Goal: Information Seeking & Learning: Learn about a topic

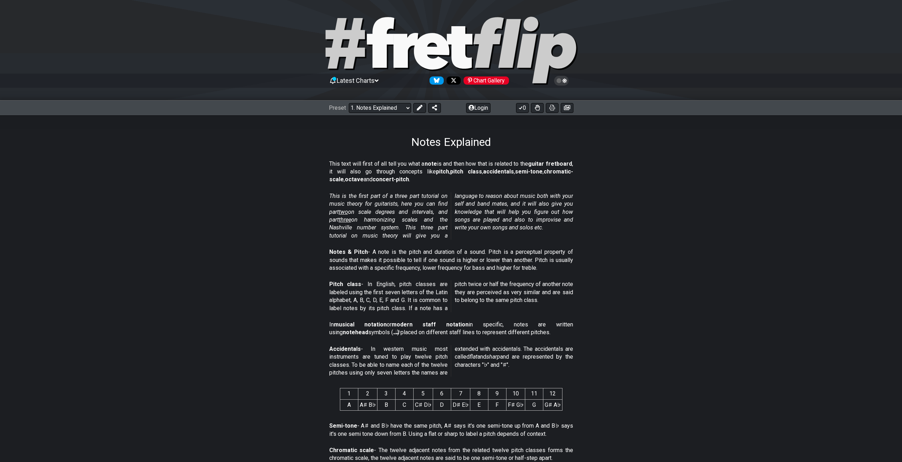
click at [670, 211] on section "This is the first part of a three part tutorial on music theory for guitarists,…" at bounding box center [451, 218] width 902 height 56
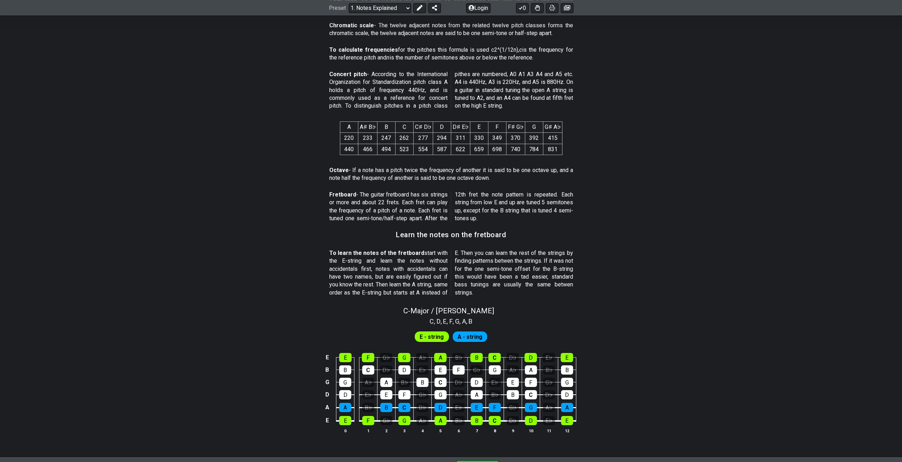
scroll to position [524, 0]
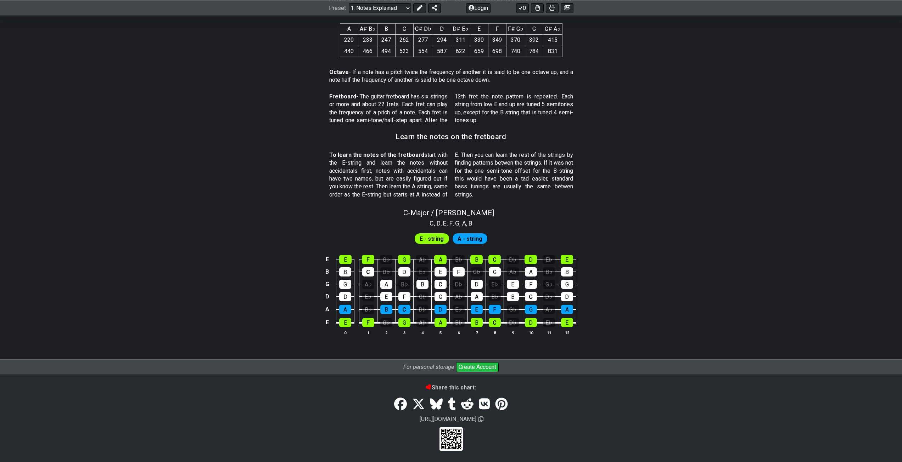
click at [685, 282] on div "E E F G♭ G A♭ A B♭ B C D♭ D E♭ E B B C D♭ D E♭ E F G♭ G A♭ A B♭ B G G A♭ A B♭ B…" at bounding box center [451, 296] width 902 height 100
click at [471, 238] on span "A - string" at bounding box center [469, 239] width 25 height 10
click at [424, 235] on span "E - string" at bounding box center [431, 239] width 24 height 10
click at [693, 330] on div "E E F G♭ G A♭ A B♭ B C D♭ D E♭ E B B C D♭ D E♭ E F G♭ G A♭ A B♭ B G G A♭ A B♭ B…" at bounding box center [451, 296] width 902 height 100
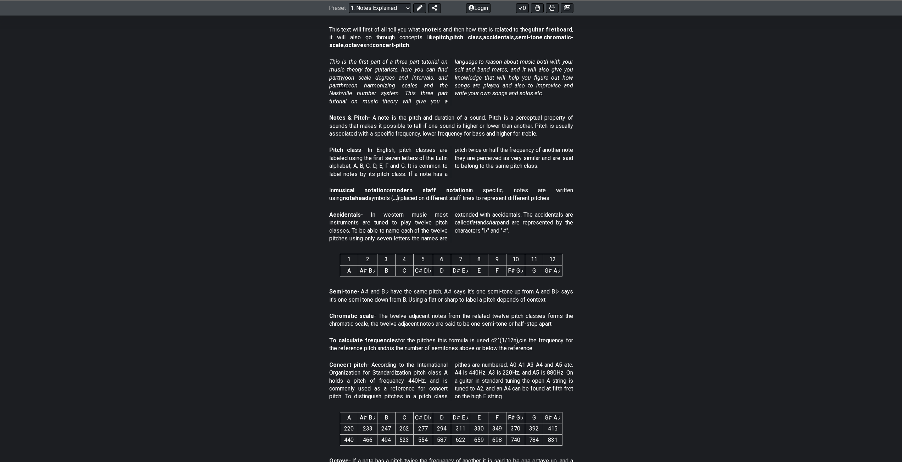
scroll to position [0, 0]
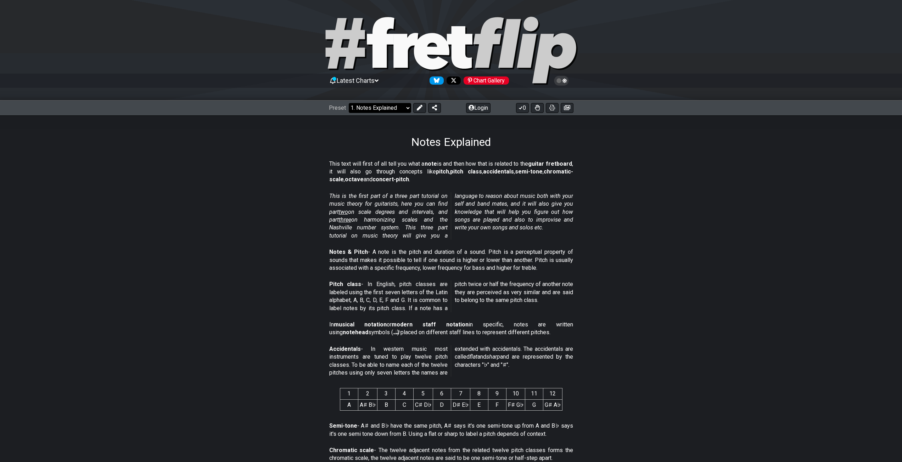
click at [385, 105] on select "Welcome to #fretflip! Initial Preset Custom Preset Minor Pentatonic Major Penta…" at bounding box center [380, 108] width 62 height 10
click at [349, 103] on select "Welcome to #fretflip! Initial Preset Custom Preset Minor Pentatonic Major Penta…" at bounding box center [380, 108] width 62 height 10
select select "/welcome"
select select "C"
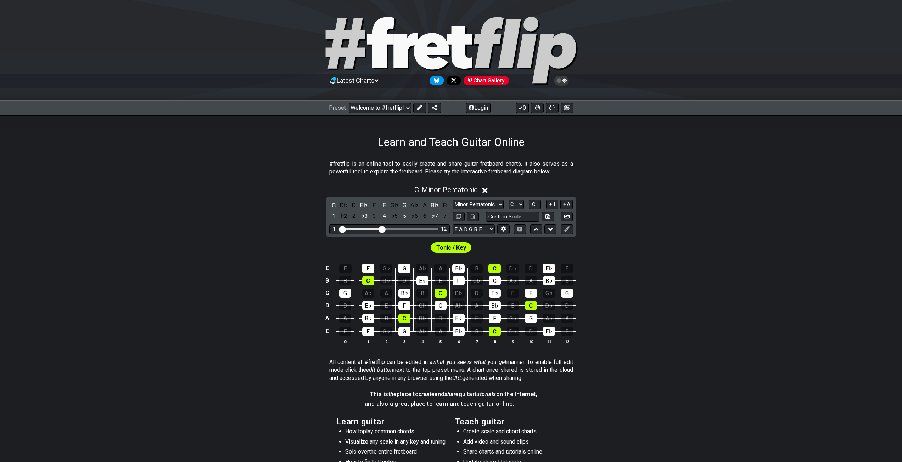
click at [689, 302] on div "E E F G♭ G A♭ A B♭ B C D♭ D E♭ E B B C D♭ D E♭ E F G♭ G A♭ A B♭ B G G A♭ A B♭ B…" at bounding box center [451, 305] width 902 height 100
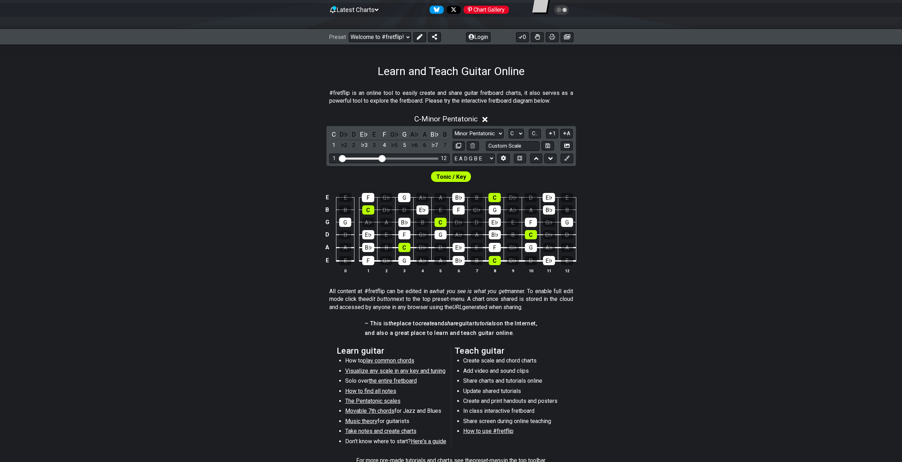
scroll to position [177, 0]
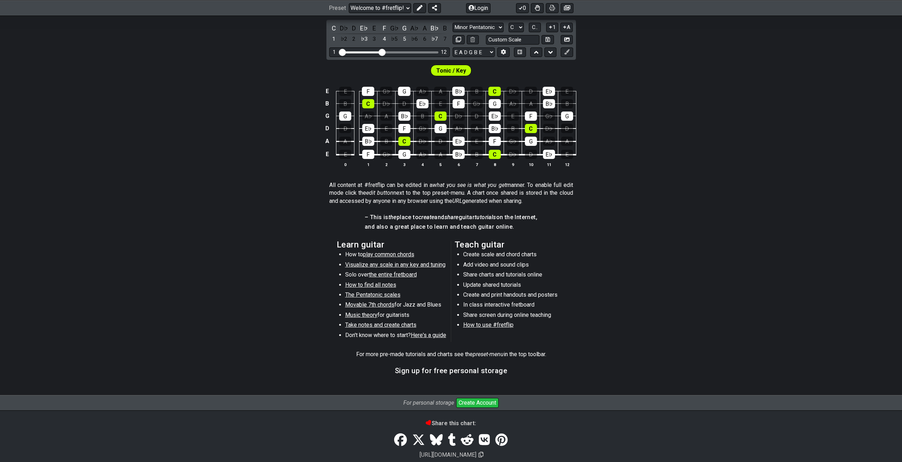
click at [392, 266] on span "Visualize any scale in any key and tuning" at bounding box center [395, 264] width 100 height 7
select select "/guitar-scales"
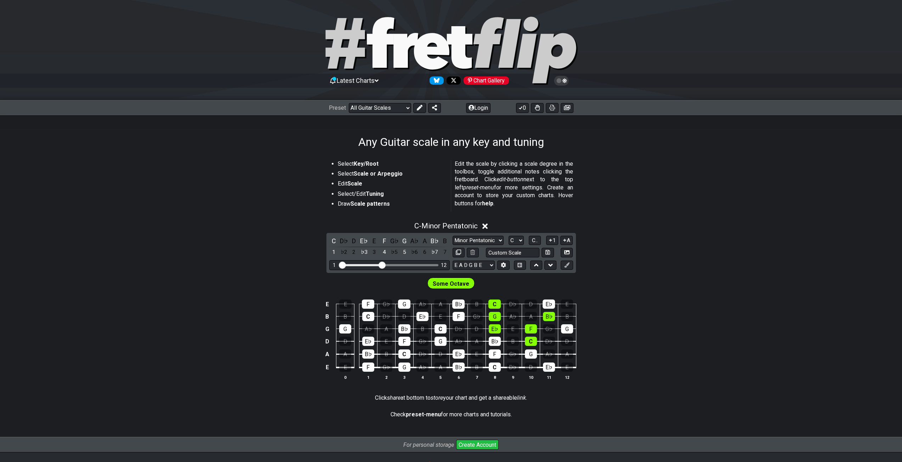
scroll to position [79, 0]
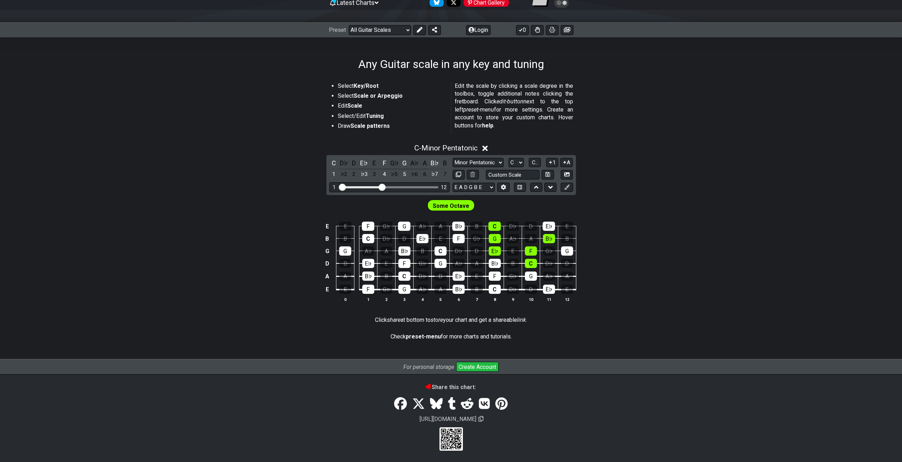
click at [694, 307] on div "E E F G♭ G A♭ A B♭ B C D♭ D E♭ E B B C D♭ D E♭ E F G♭ G A♭ A B♭ B G G A♭ A B♭ B…" at bounding box center [451, 263] width 902 height 100
click at [428, 336] on strong "preset-menu" at bounding box center [423, 336] width 35 height 7
drag, startPoint x: 699, startPoint y: 198, endPoint x: 551, endPoint y: 145, distance: 156.7
click at [699, 197] on div "Some Octave" at bounding box center [451, 204] width 902 height 18
click at [468, 148] on span "C - Minor Pentatonic" at bounding box center [445, 148] width 63 height 9
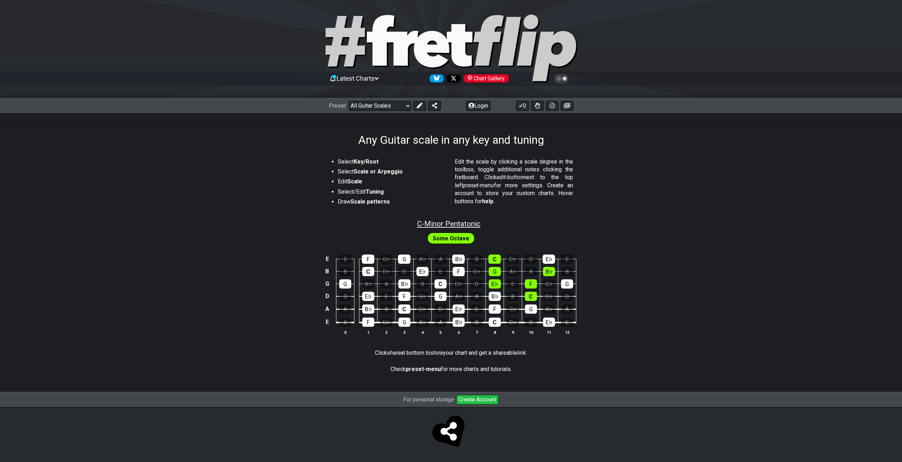
scroll to position [2, 0]
click at [475, 226] on span "C - Minor Pentatonic" at bounding box center [448, 224] width 63 height 9
select select "C"
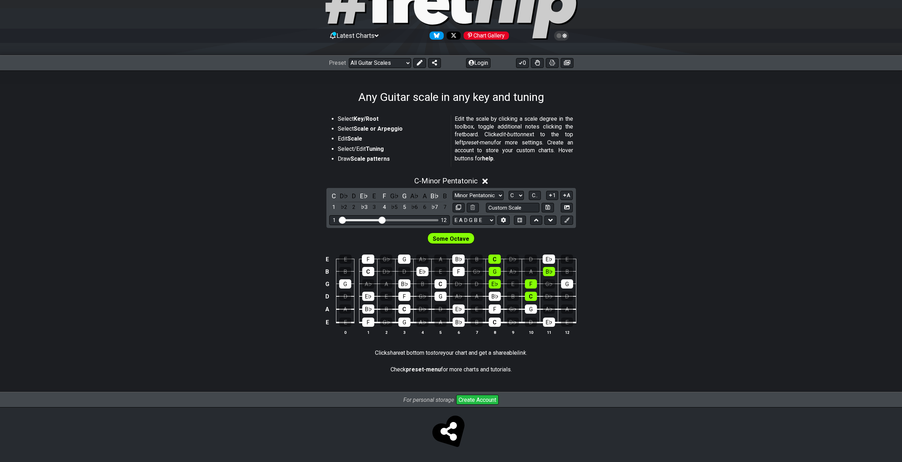
click at [705, 273] on div "E E F G♭ G A♭ A B♭ B C D♭ D E♭ E B B C D♭ D E♭ E F G♭ G A♭ A B♭ B G G A♭ A B♭ B…" at bounding box center [451, 296] width 902 height 100
click at [693, 227] on div "C - Minor Pentatonic C D♭ D E♭ E F G♭ G A♭ A B♭ B 1 ♭2 2 ♭3 3 4 ♭5 5 ♭6 6 ♭7 7 …" at bounding box center [451, 259] width 902 height 173
click at [678, 228] on div "Some Octave" at bounding box center [451, 237] width 902 height 18
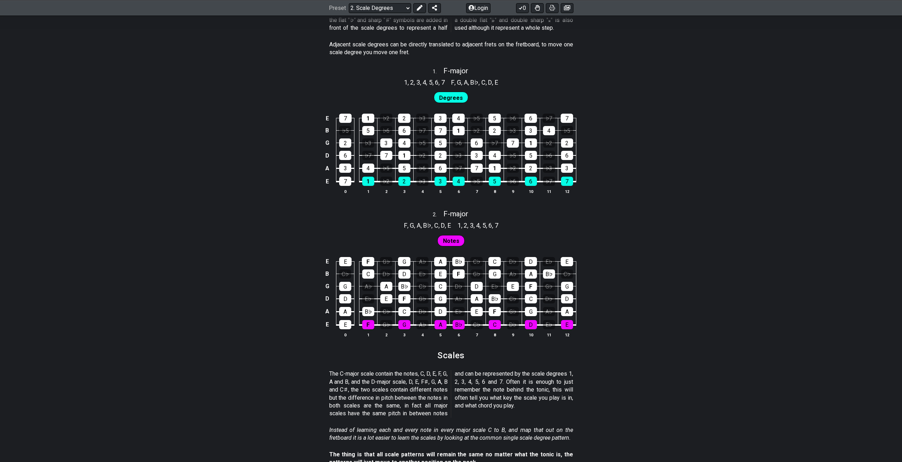
scroll to position [461, 0]
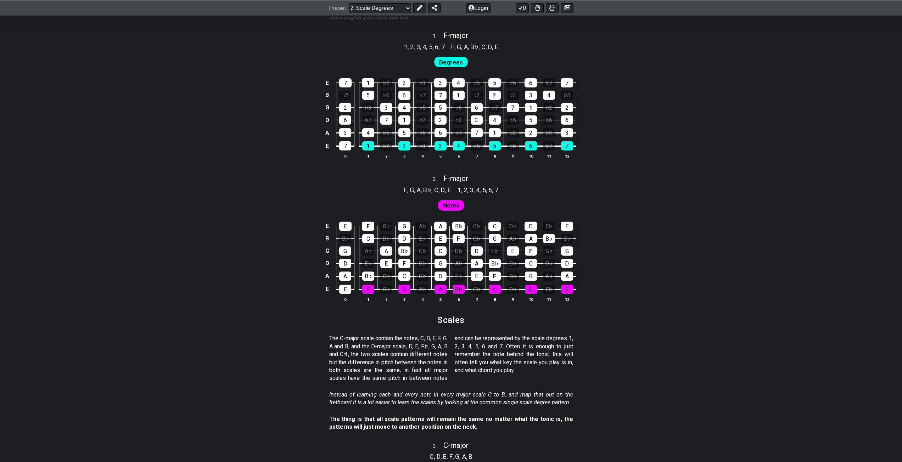
click at [772, 305] on div "E E F G♭ G A♭ A B♭ C♭ C D♭ D E♭ E B C♭ C D♭ D E♭ E F G♭ G A♭ A B♭ C♭ G G A♭ A B…" at bounding box center [451, 263] width 902 height 100
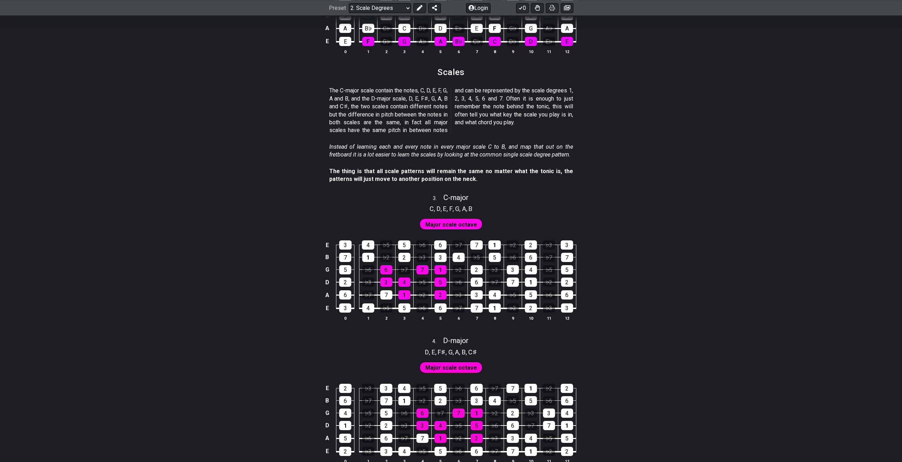
scroll to position [744, 0]
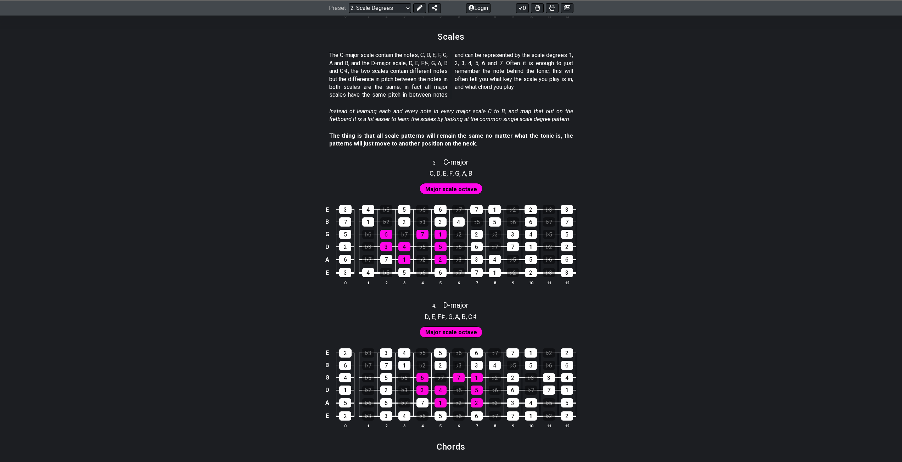
click at [768, 300] on div "4 . D - major" at bounding box center [451, 303] width 902 height 13
select select "D"
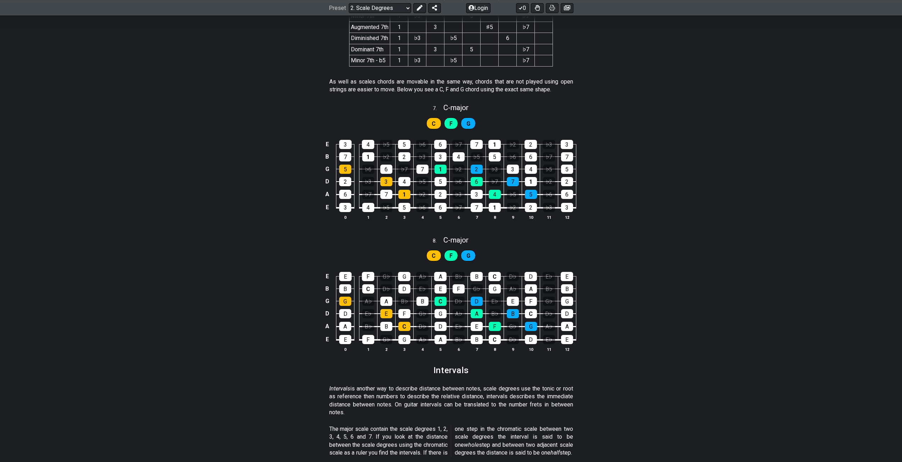
scroll to position [1559, 0]
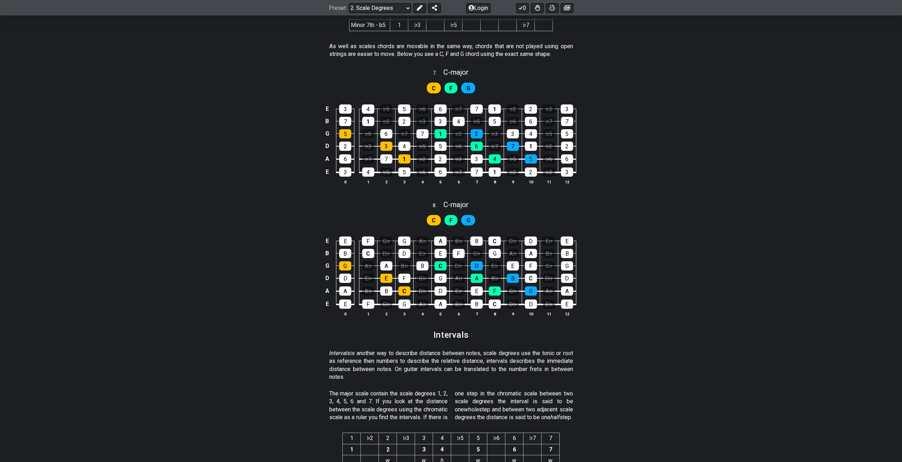
click at [774, 294] on div "E E F G♭ G A♭ A B♭ B C D♭ D E♭ E B B C D♭ D E♭ E F G♭ G A♭ A B♭ B G G A♭ A B♭ B…" at bounding box center [451, 277] width 902 height 100
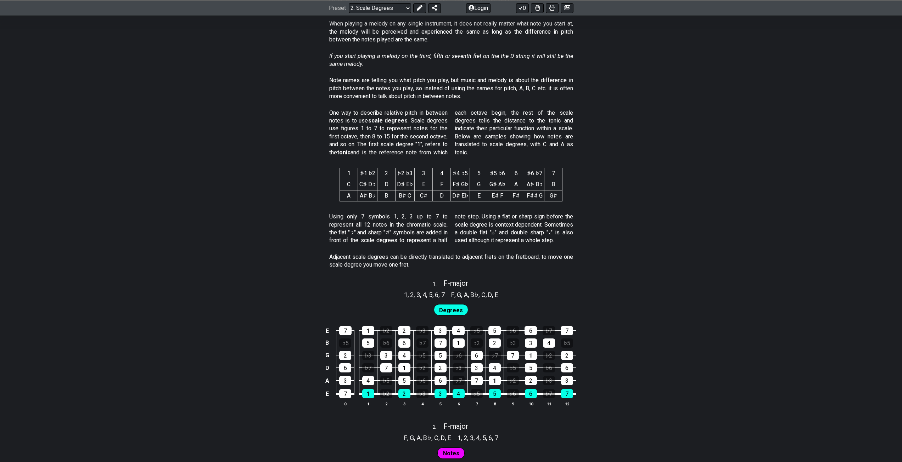
scroll to position [0, 0]
